Goal: Task Accomplishment & Management: Manage account settings

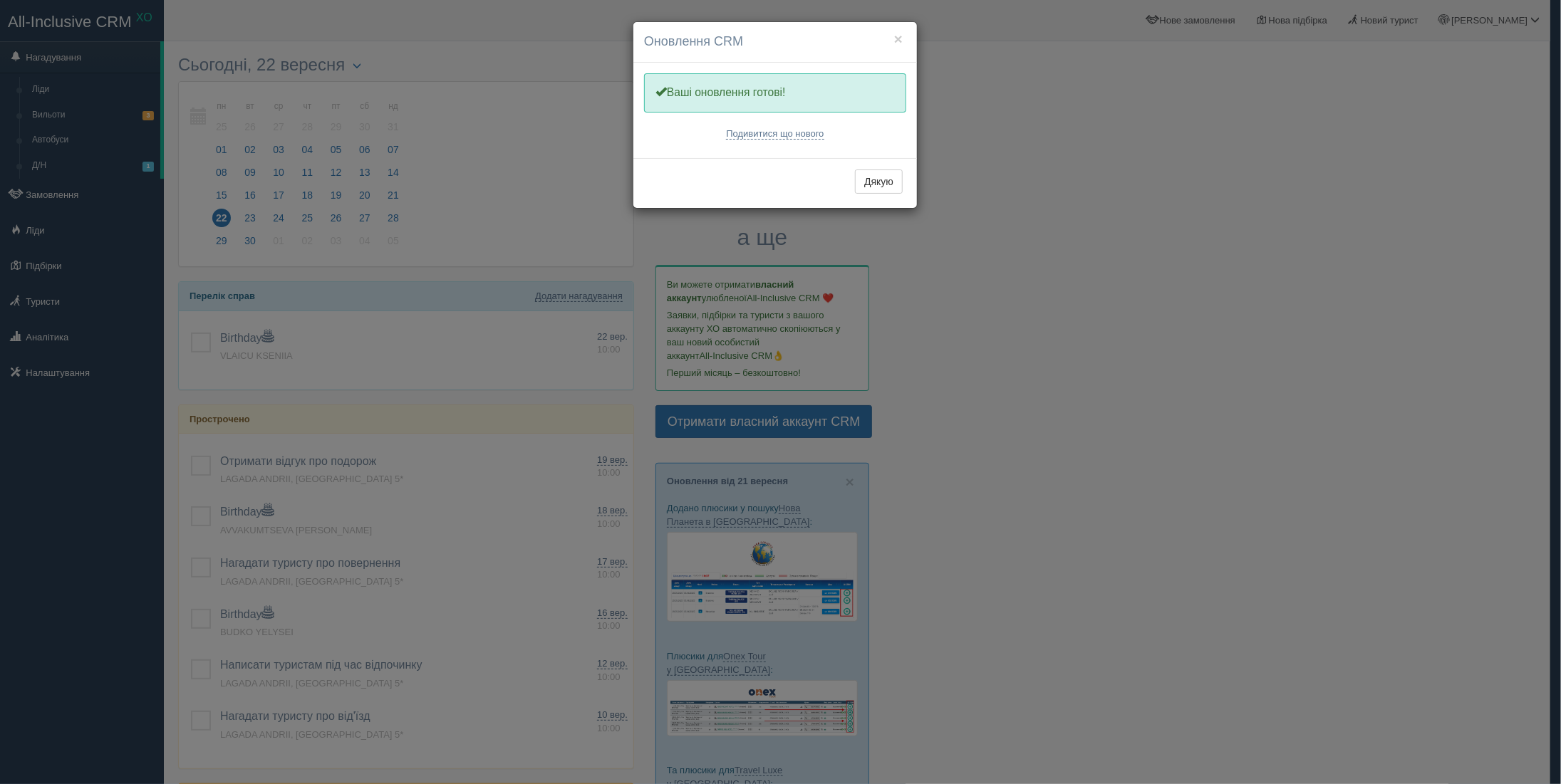
drag, startPoint x: 880, startPoint y: 191, endPoint x: 859, endPoint y: 195, distance: 21.4
click at [884, 193] on div "Дякую" at bounding box center [775, 183] width 284 height 50
click at [893, 170] on button "Дякую" at bounding box center [879, 181] width 48 height 24
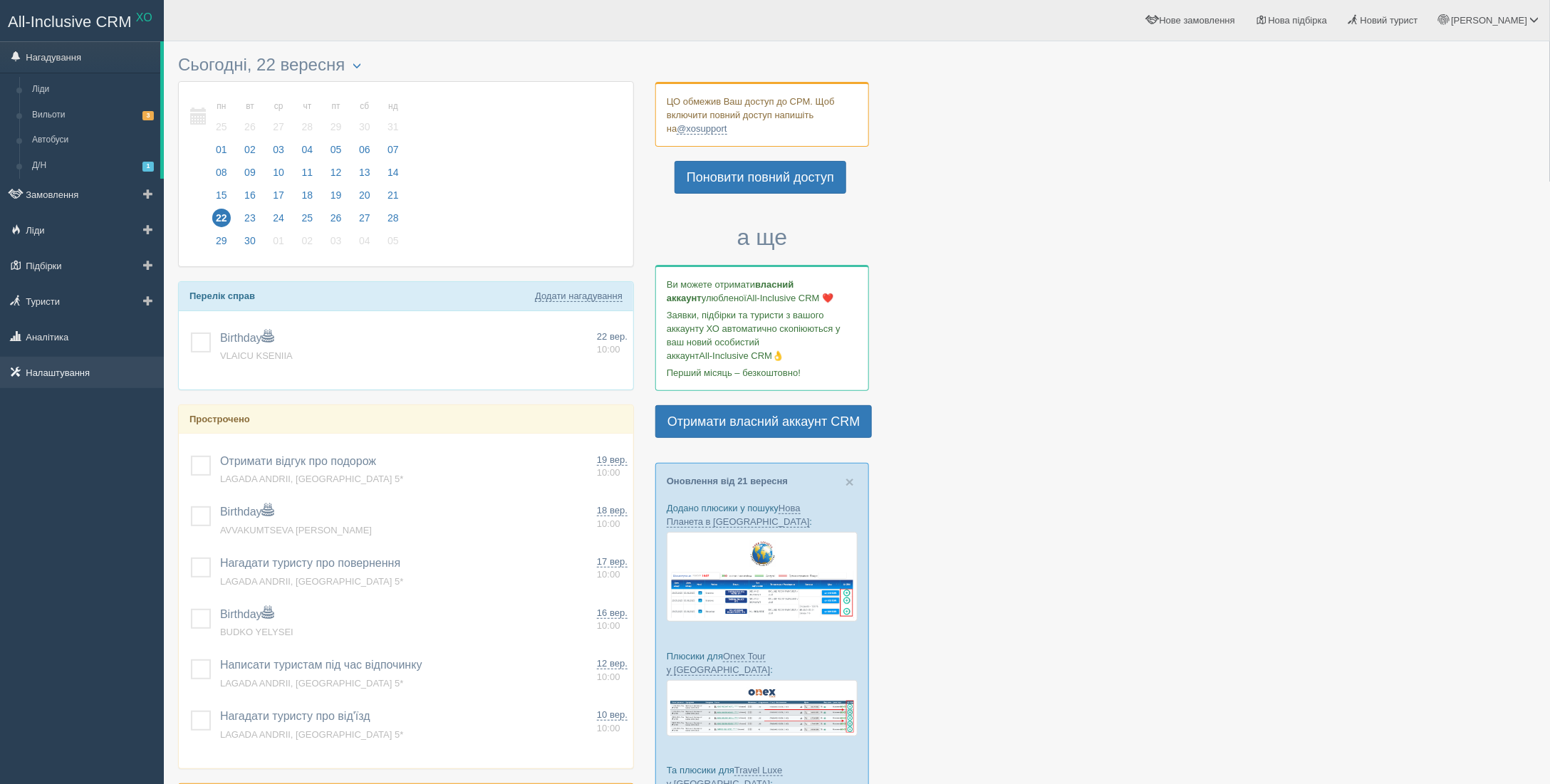
click at [29, 361] on link "Налаштування" at bounding box center [82, 372] width 164 height 31
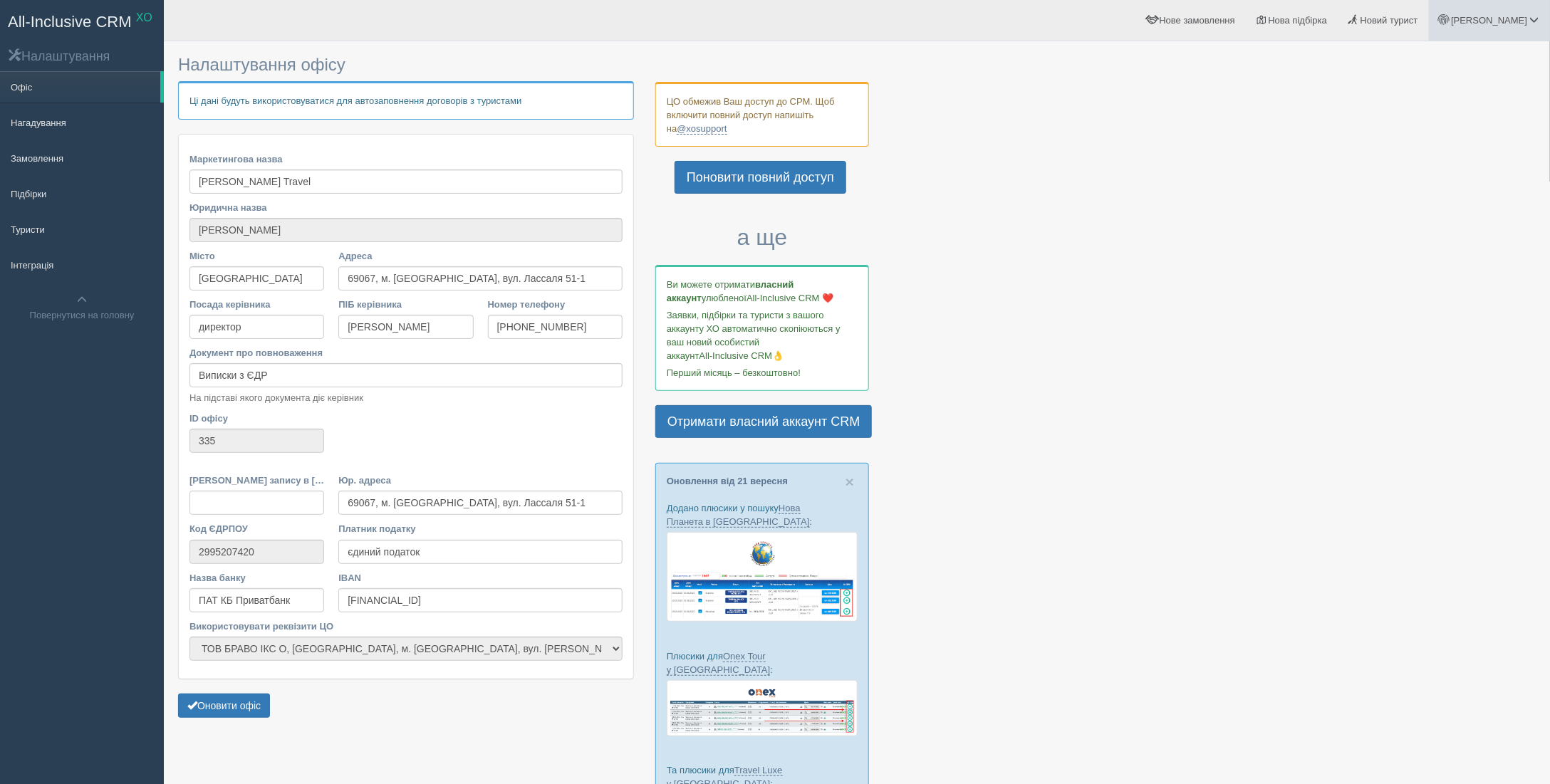
click at [1533, 16] on span at bounding box center [1535, 19] width 9 height 9
click at [1403, 53] on link "Мій профіль" at bounding box center [1472, 64] width 156 height 30
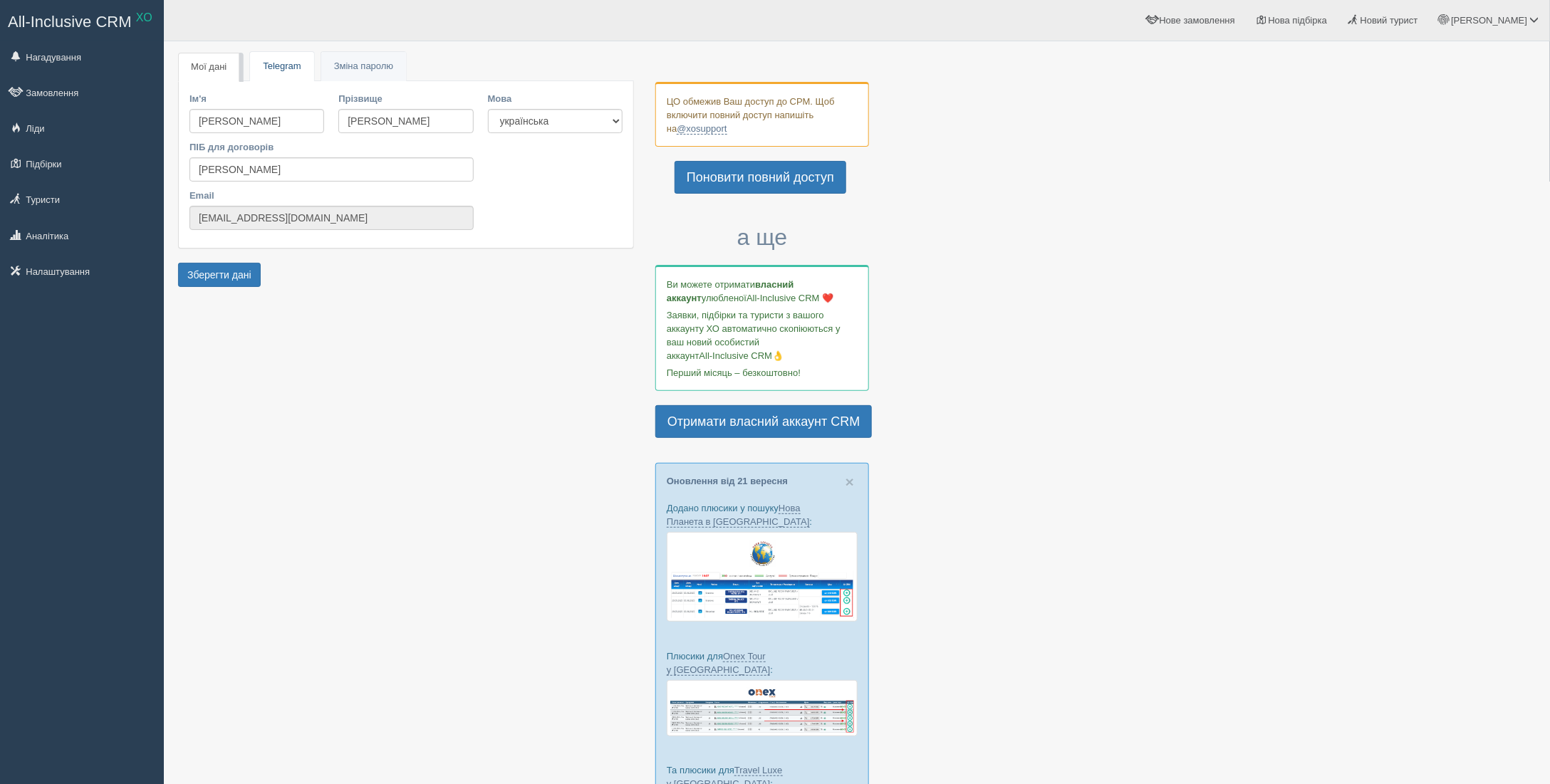
click at [281, 70] on link "Telegram" at bounding box center [281, 66] width 64 height 29
click at [369, 68] on span "Зміна паролю" at bounding box center [364, 66] width 59 height 11
click at [280, 63] on link "Telegram" at bounding box center [278, 66] width 64 height 29
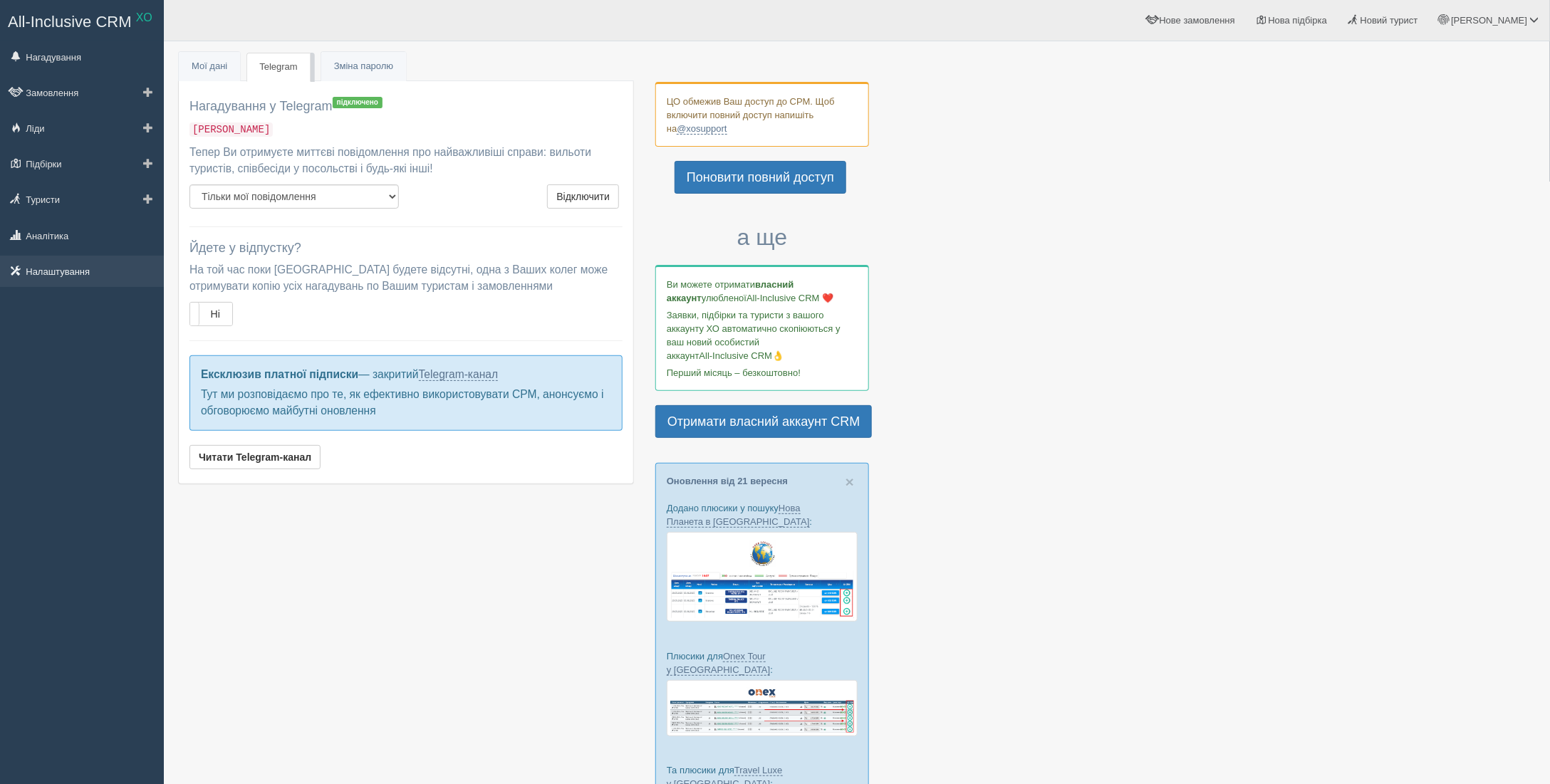
click at [43, 276] on link "Налаштування" at bounding box center [82, 272] width 164 height 31
